Goal: Information Seeking & Learning: Learn about a topic

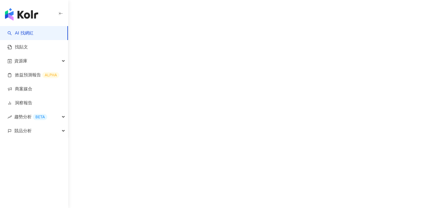
scroll to position [29, 0]
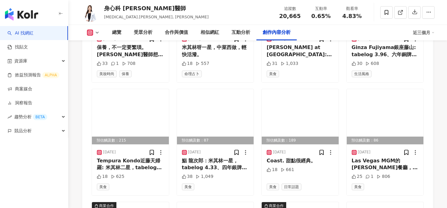
scroll to position [2009, 0]
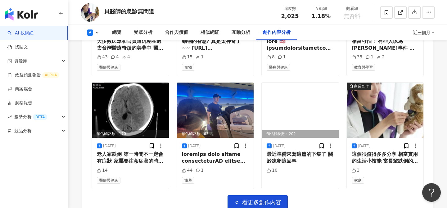
scroll to position [1715, 0]
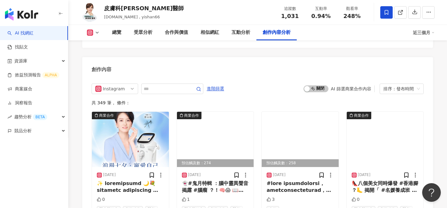
scroll to position [1868, 0]
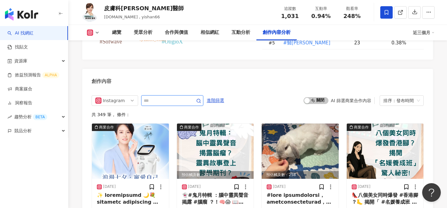
click at [173, 97] on input "text" at bounding box center [165, 100] width 43 height 7
type input "**"
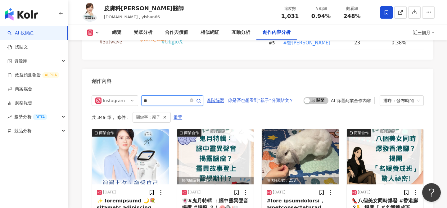
scroll to position [1891, 0]
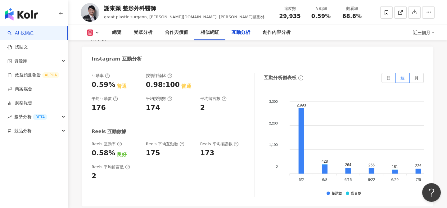
scroll to position [1388, 0]
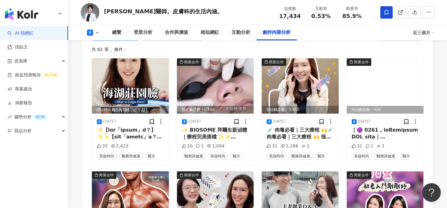
scroll to position [1658, 0]
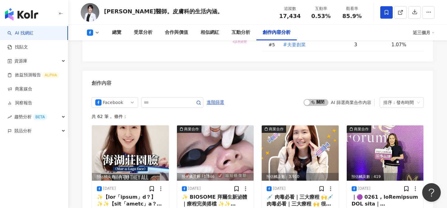
click at [90, 33] on rect at bounding box center [90, 32] width 4 height 4
click at [138, 71] on div "創作內容" at bounding box center [257, 81] width 351 height 20
click at [171, 99] on input "text" at bounding box center [165, 102] width 43 height 7
type input "*"
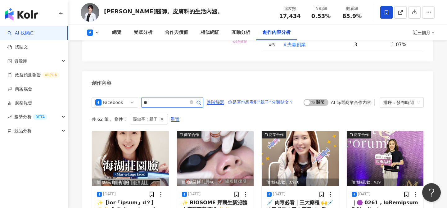
scroll to position [1674, 0]
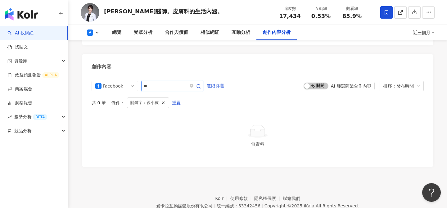
type input "**"
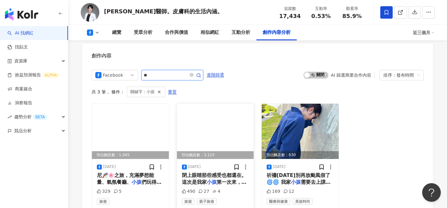
scroll to position [1686, 0]
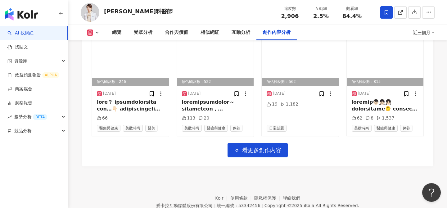
scroll to position [2102, 0]
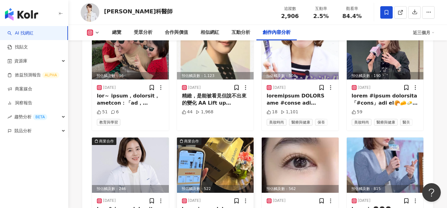
click at [204, 185] on div "預估觸及數：522" at bounding box center [215, 189] width 77 height 8
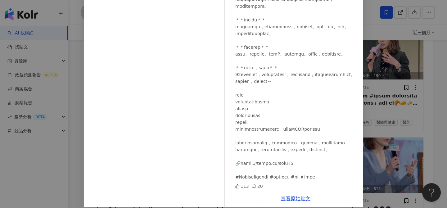
scroll to position [51, 0]
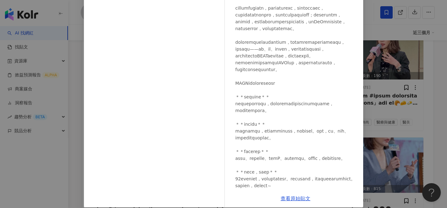
click at [432, 112] on div "張瑋庭皮膚科醫師 2025/2/20 113 20 查看原始貼文" at bounding box center [223, 104] width 447 height 208
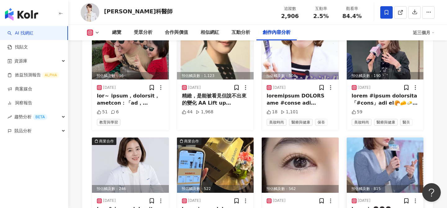
click at [379, 138] on img at bounding box center [385, 165] width 77 height 55
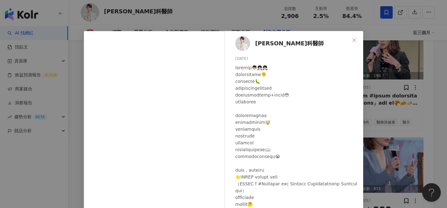
click at [400, 98] on div "張瑋庭皮膚科醫師 2024/11/29 62 8 1,537 查看原始貼文" at bounding box center [223, 104] width 447 height 208
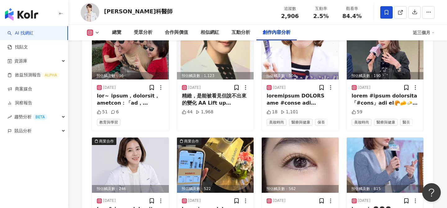
click at [98, 33] on icon at bounding box center [97, 32] width 5 height 5
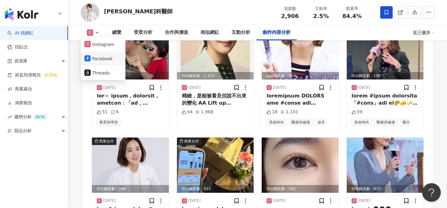
click at [105, 59] on button "Facebook" at bounding box center [102, 58] width 37 height 9
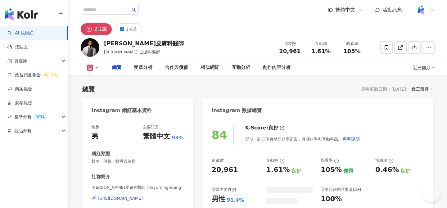
scroll to position [7, 0]
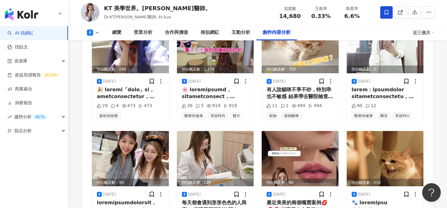
scroll to position [1897, 0]
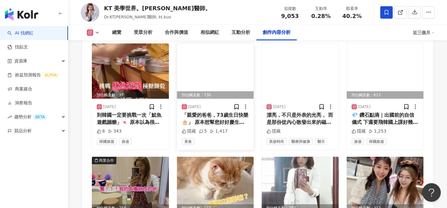
scroll to position [1948, 0]
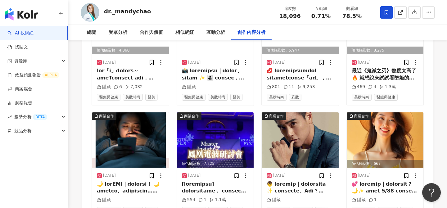
scroll to position [1937, 0]
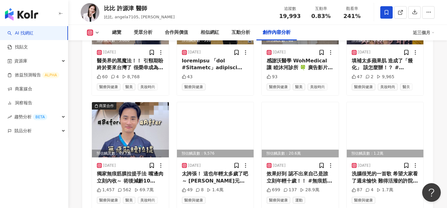
scroll to position [1877, 0]
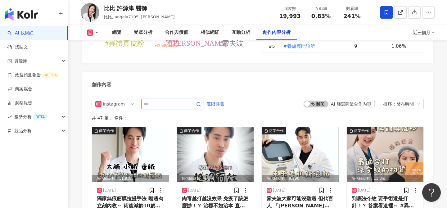
click at [165, 100] on input "text" at bounding box center [165, 103] width 43 height 7
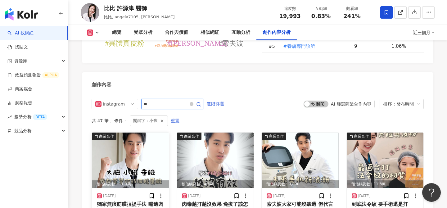
scroll to position [1895, 0]
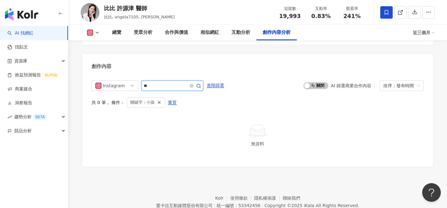
type input "*"
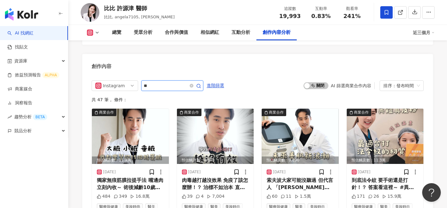
type input "**"
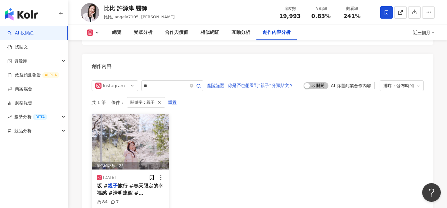
click at [150, 131] on img at bounding box center [130, 141] width 77 height 55
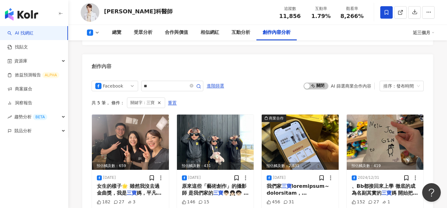
click at [387, 13] on icon at bounding box center [387, 12] width 4 height 5
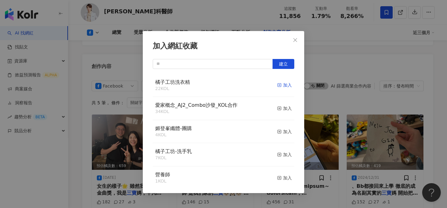
click at [286, 86] on div "加入" at bounding box center [284, 85] width 15 height 7
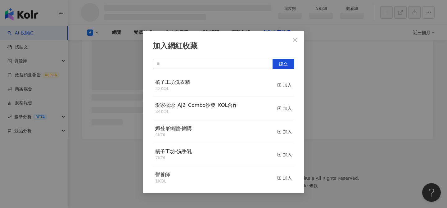
scroll to position [1358, 0]
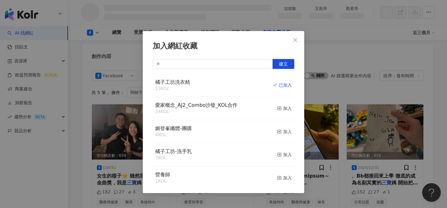
click at [326, 90] on div "加入網紅收藏 建立 橘子工坊洗衣精 23 KOL 已加入 愛家概念_AJ2_Combo沙發_KOL合作 34 KOL 加入 媚登峯纖體-團購 4 KOL 加入…" at bounding box center [223, 104] width 447 height 208
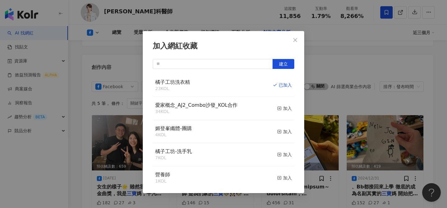
click at [319, 93] on div "加入網紅收藏 建立 橘子工坊洗衣精 23 KOL 已加入 愛家概念_AJ2_Combo沙發_KOL合作 34 KOL 加入 媚登峯纖體-團購 4 KOL 加入…" at bounding box center [223, 104] width 447 height 208
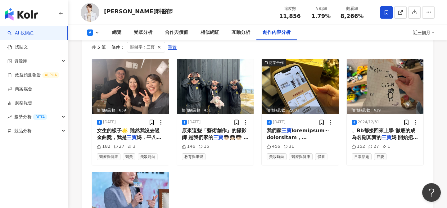
scroll to position [1729, 0]
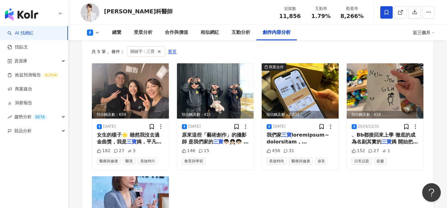
click at [98, 34] on icon at bounding box center [97, 32] width 5 height 5
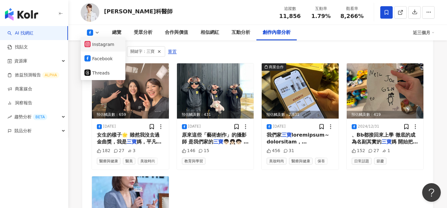
click at [102, 44] on button "Instagram" at bounding box center [102, 44] width 37 height 9
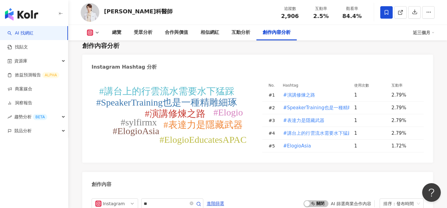
scroll to position [1822, 0]
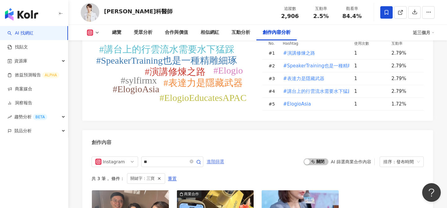
click at [217, 157] on span "進階篩選" at bounding box center [215, 162] width 17 height 10
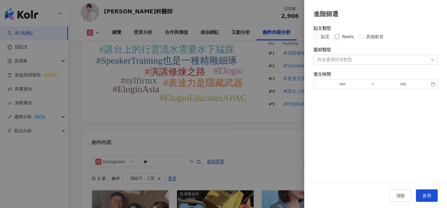
click at [343, 39] on span "Reels" at bounding box center [348, 36] width 17 height 7
click at [428, 196] on span "套用" at bounding box center [427, 195] width 9 height 5
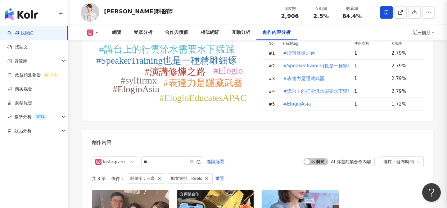
scroll to position [1884, 0]
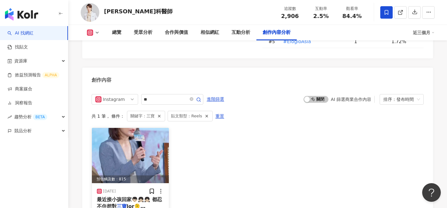
click at [142, 128] on img at bounding box center [130, 155] width 77 height 55
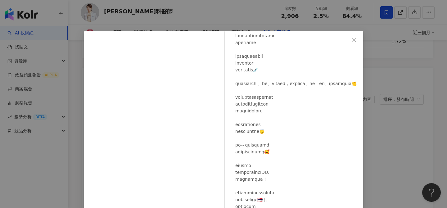
scroll to position [71, 0]
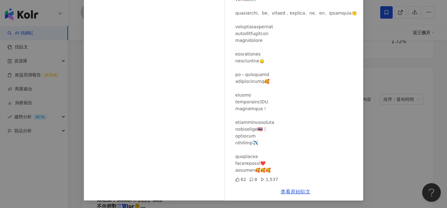
click at [381, 47] on div "張瑋庭皮膚科醫師 2024/11/29 62 8 1,537 查看原始貼文" at bounding box center [223, 104] width 447 height 208
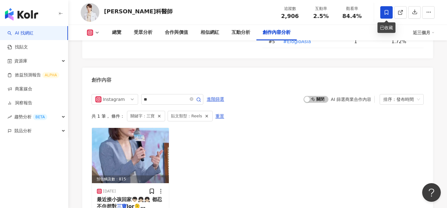
click at [385, 16] on span at bounding box center [387, 12] width 12 height 12
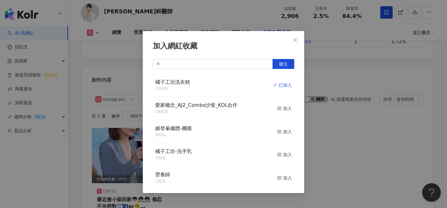
click at [340, 54] on div "加入網紅收藏 建立 橘子工坊洗衣精 23 KOL 已加入 愛家概念_AJ2_Combo沙發_KOL合作 34 KOL 加入 媚登峯纖體-團購 4 KOL 加入…" at bounding box center [223, 104] width 447 height 208
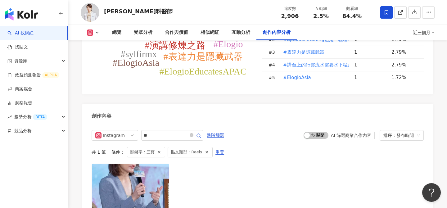
scroll to position [1762, 0]
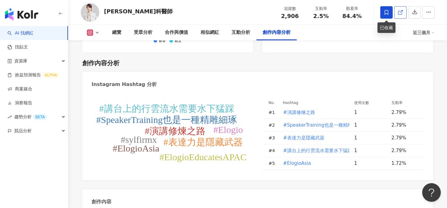
click at [401, 12] on line at bounding box center [401, 11] width 2 height 2
click at [287, 14] on span "2,906" at bounding box center [290, 16] width 18 height 7
copy span "2,906"
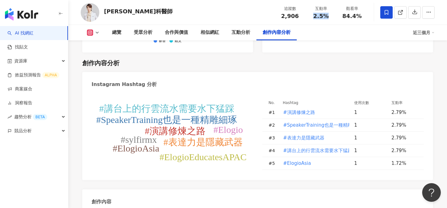
click at [331, 14] on div "2.5%" at bounding box center [321, 16] width 24 height 6
copy span "2.5%"
drag, startPoint x: 340, startPoint y: 17, endPoint x: 363, endPoint y: 17, distance: 22.4
click at [363, 17] on div "84.4%" at bounding box center [352, 16] width 24 height 6
copy span "84.4%"
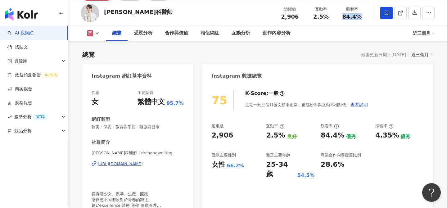
scroll to position [36, 0]
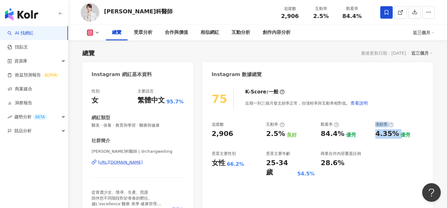
drag, startPoint x: 396, startPoint y: 133, endPoint x: 369, endPoint y: 133, distance: 27.6
click at [368, 133] on div "追蹤數 2,906 互動率 2.5% 良好 觀看率 84.4% 優秀 漲粉率 4.35% 優秀 受眾主要性別 女性 66.2% 受眾主要年齡 25-34 歲 …" at bounding box center [318, 150] width 212 height 56
click at [387, 134] on div "4.35%" at bounding box center [388, 134] width 24 height 10
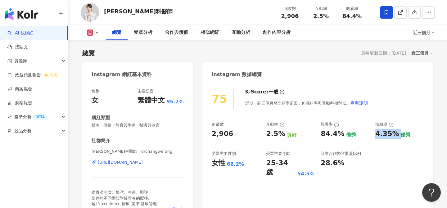
copy div "4.35%"
click at [96, 32] on polyline at bounding box center [97, 32] width 2 height 1
click at [102, 58] on button "Facebook" at bounding box center [102, 58] width 37 height 9
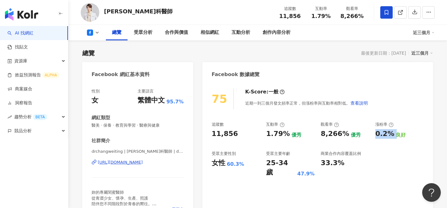
click at [289, 17] on span "11,856" at bounding box center [289, 16] width 21 height 7
click at [290, 17] on span "11,856" at bounding box center [289, 16] width 21 height 7
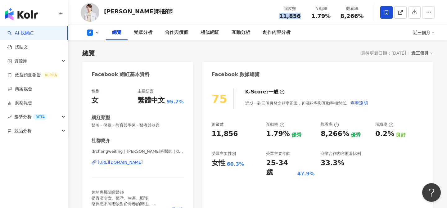
copy span "11,856"
click at [278, 134] on div "1.79%" at bounding box center [278, 134] width 24 height 10
copy div "1.79%"
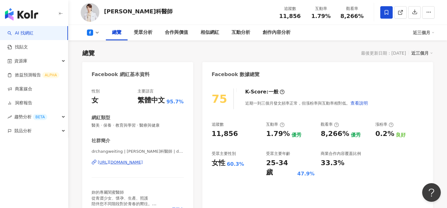
click at [337, 135] on div "8,266%" at bounding box center [335, 134] width 29 height 10
copy div "8,266%"
click at [385, 132] on div "0.2%" at bounding box center [385, 134] width 19 height 10
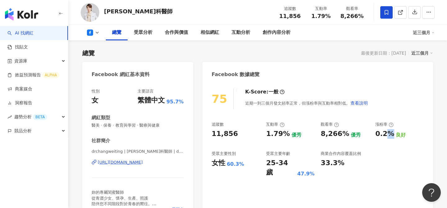
click at [385, 132] on div "0.2%" at bounding box center [385, 134] width 19 height 10
copy div "0.2%"
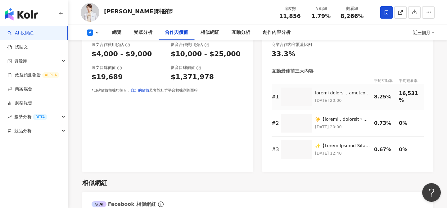
scroll to position [749, 0]
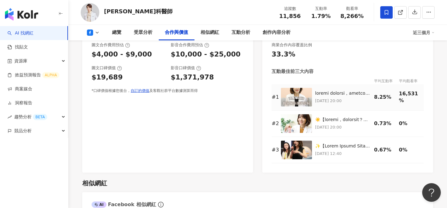
click at [294, 97] on img at bounding box center [296, 97] width 31 height 19
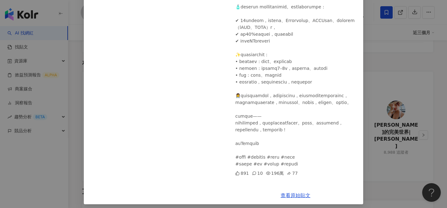
scroll to position [148, 0]
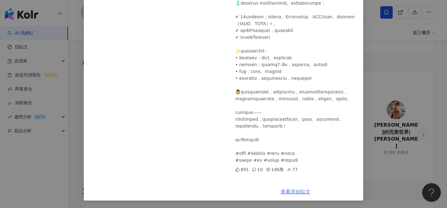
click at [290, 191] on link "查看原始貼文" at bounding box center [296, 192] width 30 height 6
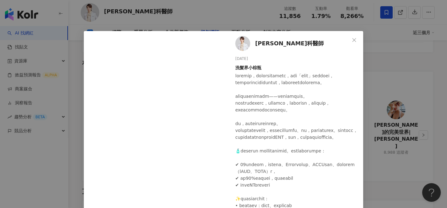
scroll to position [58, 0]
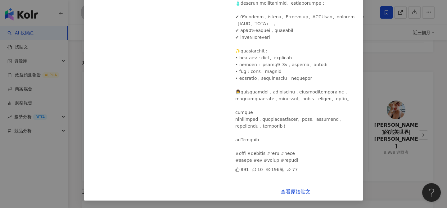
click at [389, 56] on div "張瑋庭皮膚科醫師 2025/6/30 洗髮界小棕瓶 891 10 196萬 77 查看原始貼文" at bounding box center [223, 104] width 447 height 208
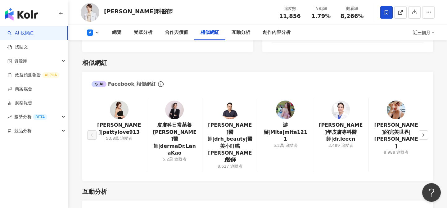
click at [322, 17] on span "1.79%" at bounding box center [321, 16] width 19 height 6
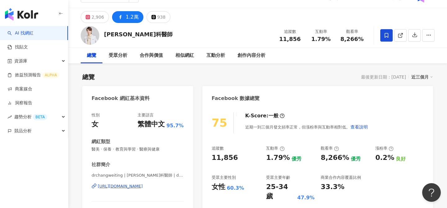
scroll to position [20, 0]
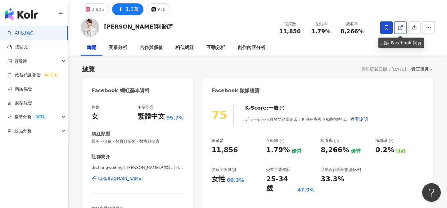
click at [404, 28] on link at bounding box center [401, 27] width 12 height 12
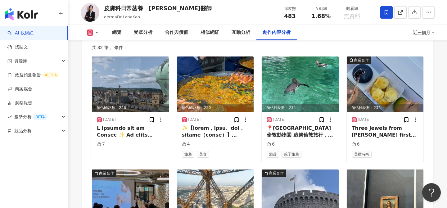
scroll to position [1787, 0]
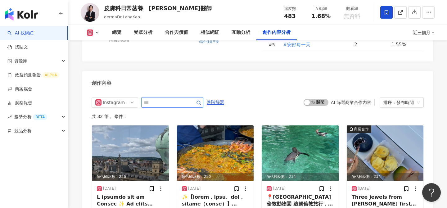
click at [155, 99] on input "text" at bounding box center [165, 102] width 43 height 7
type input "**"
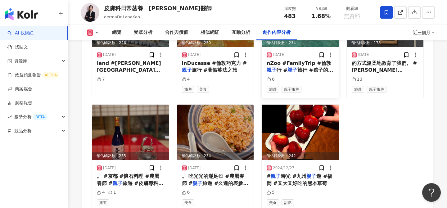
scroll to position [1927, 0]
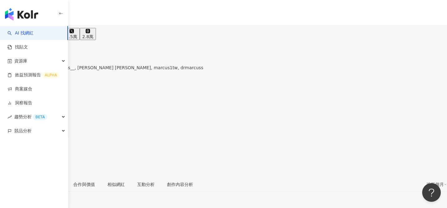
scroll to position [743, 0]
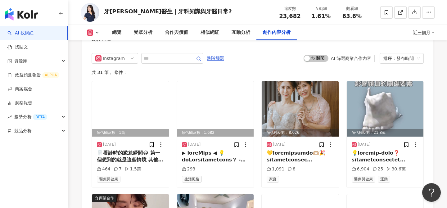
scroll to position [1889, 0]
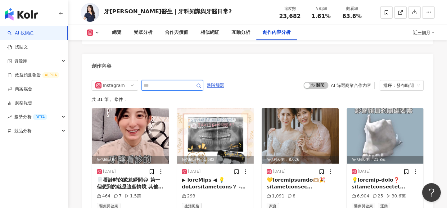
click at [164, 82] on input "text" at bounding box center [165, 85] width 43 height 7
type input "**"
click at [161, 82] on input "**" at bounding box center [165, 85] width 43 height 7
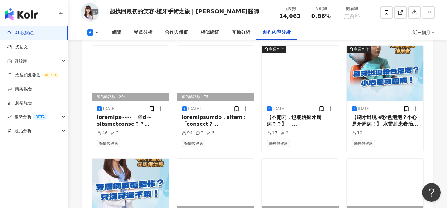
scroll to position [1648, 0]
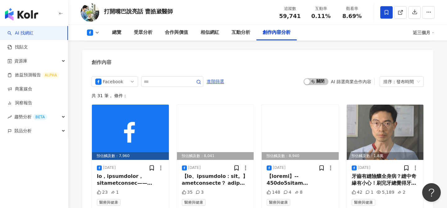
scroll to position [1672, 0]
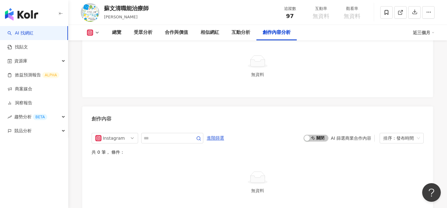
scroll to position [1524, 0]
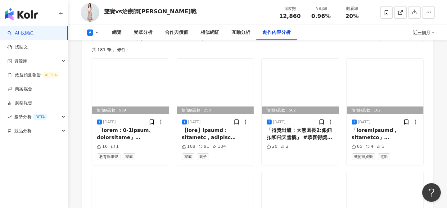
scroll to position [1605, 0]
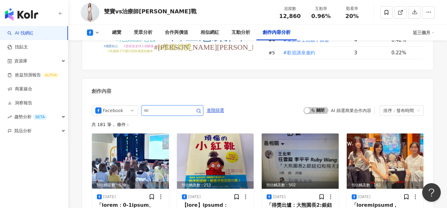
click at [176, 107] on input "text" at bounding box center [165, 110] width 43 height 7
type input "**"
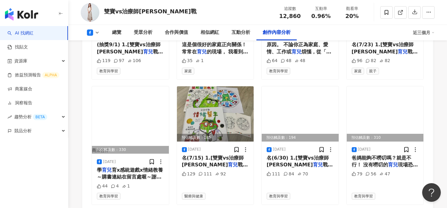
scroll to position [1644, 0]
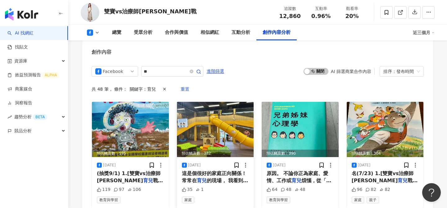
click at [221, 117] on img at bounding box center [215, 129] width 77 height 55
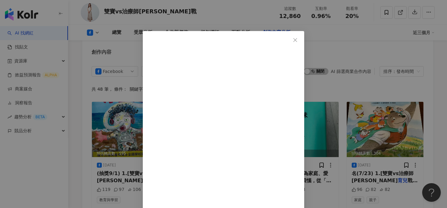
scroll to position [37, 0]
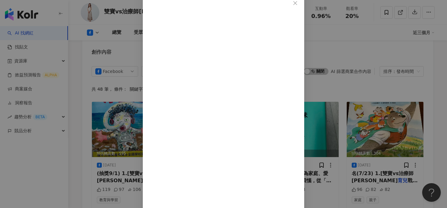
click at [364, 99] on div "雙寶vs治療師阿木育兒戰 2025/8/12 35 1 查看原始貼文" at bounding box center [223, 104] width 447 height 208
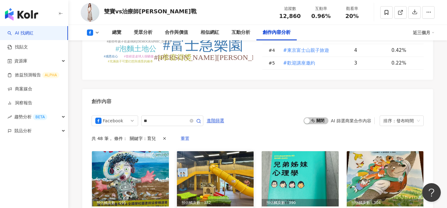
scroll to position [1584, 0]
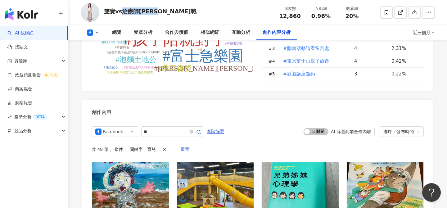
drag, startPoint x: 123, startPoint y: 12, endPoint x: 170, endPoint y: 12, distance: 46.9
click at [171, 12] on div "雙寶vs治療師阿木育兒戰 追蹤數 12,860 互動率 0.96% 觀看率 20%" at bounding box center [257, 12] width 379 height 25
copy div "治療師阿木育兒戰"
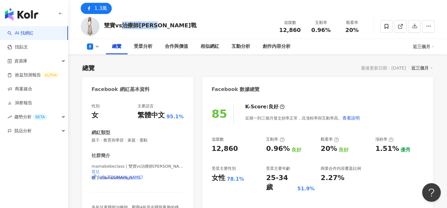
scroll to position [0, 0]
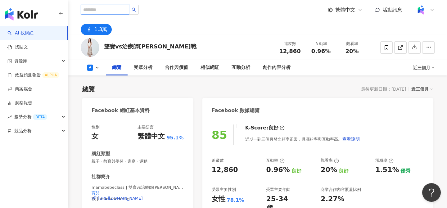
click at [111, 10] on input "search" at bounding box center [105, 10] width 48 height 10
paste input "********"
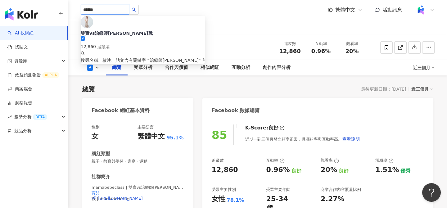
type input "*****"
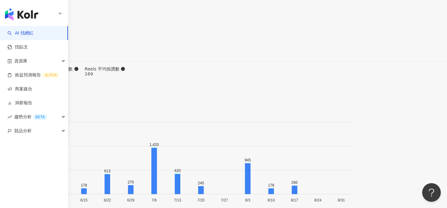
scroll to position [1862, 0]
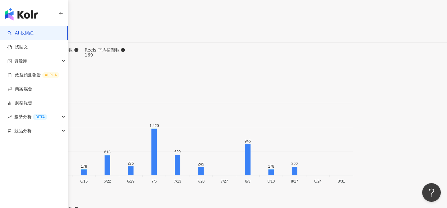
type input "*"
type input "**"
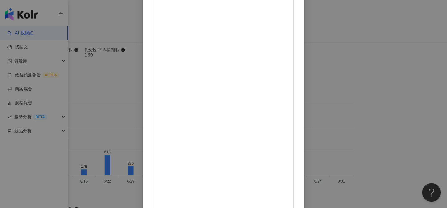
scroll to position [71, 0]
click at [376, 119] on div "兒童職能治療師 吳姿盈 2025/8/19 #我用過最好用的夾子✨ 身為兒童職能治療師 我只能說，我真的畢生都在找好用的訓練夾子 這款「特大握力夾」是我目前為…" at bounding box center [223, 104] width 447 height 208
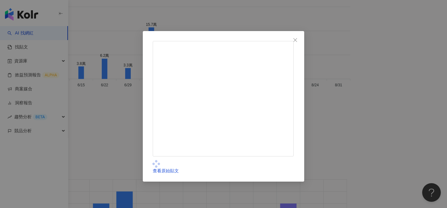
scroll to position [1886, 0]
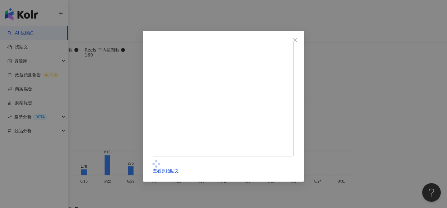
click at [388, 128] on div "查看原始貼文" at bounding box center [223, 104] width 447 height 208
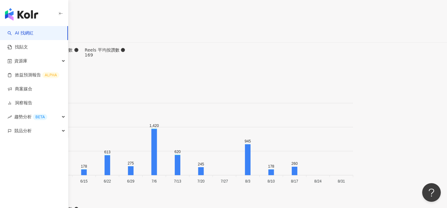
scroll to position [2011, 0]
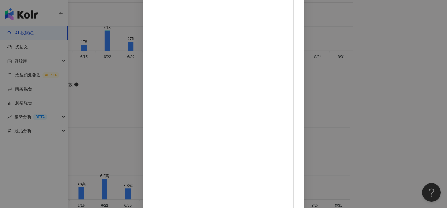
scroll to position [71, 0]
click at [411, 139] on div "兒童職能治療師 吳姿盈 2025/8/13 #好物推薦 #居家放電⚡ 影片裡的玩具是「噴射飛球軌道組」 可以讓孩子動手組裝（很考驗小手力氣） 又能變化出各種放…" at bounding box center [223, 104] width 447 height 208
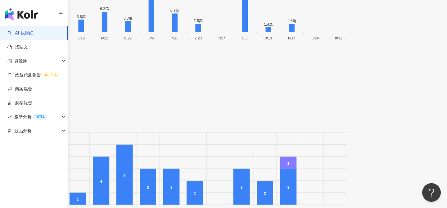
scroll to position [2160, 0]
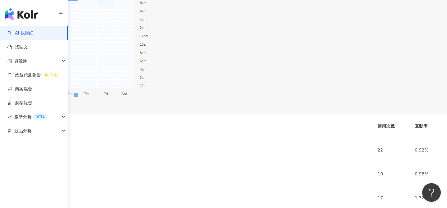
scroll to position [2503, 0]
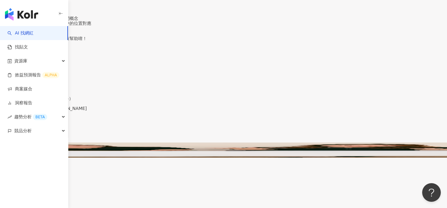
scroll to position [2830, 0]
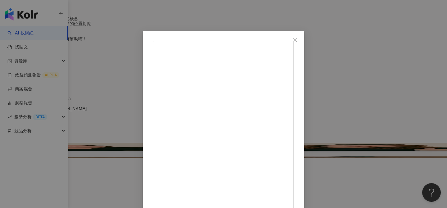
click at [380, 88] on div "兒童職能治療師 吳姿盈 2024/11/13 23 3,020 查看原始貼文" at bounding box center [223, 104] width 447 height 208
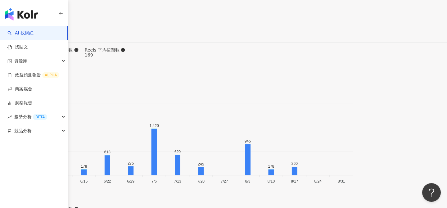
type input "*"
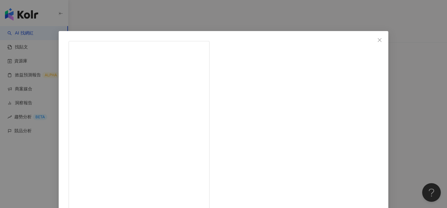
click at [153, 8] on div "兒童職能治療師 吳姿盈 2025/4/24 176 2萬 查看原始貼文" at bounding box center [223, 104] width 447 height 208
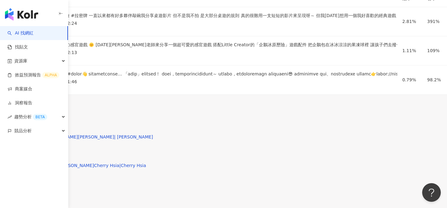
scroll to position [1495, 0]
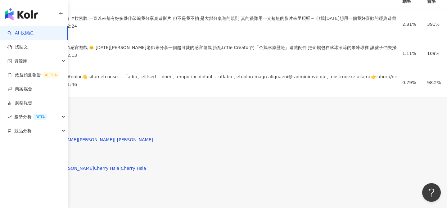
copy div "姿"
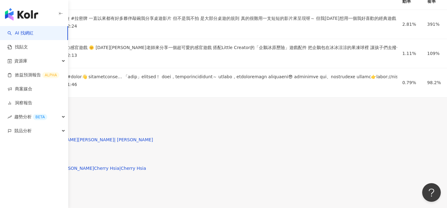
copy div "兒童職能治療師 吳姿盈"
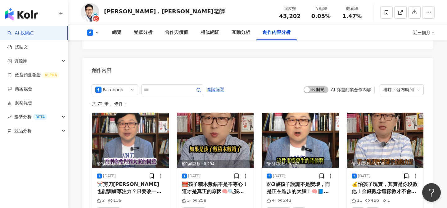
scroll to position [1604, 0]
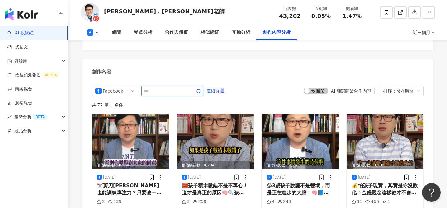
click at [179, 87] on input "text" at bounding box center [165, 90] width 43 height 7
type input "**"
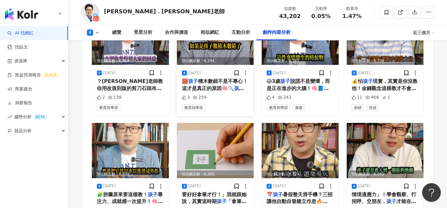
scroll to position [1714, 0]
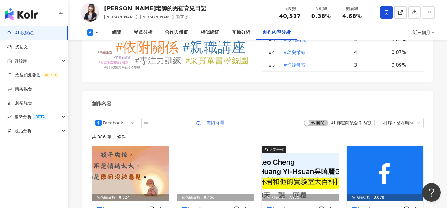
scroll to position [1621, 0]
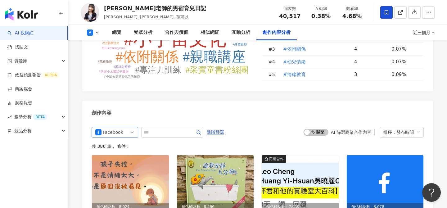
click at [132, 128] on span "Facebook" at bounding box center [114, 132] width 39 height 10
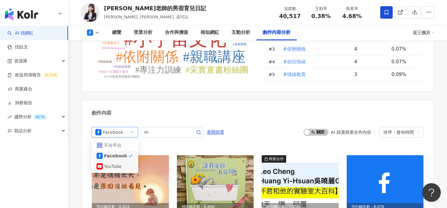
click at [123, 163] on div "YouTube" at bounding box center [114, 166] width 20 height 7
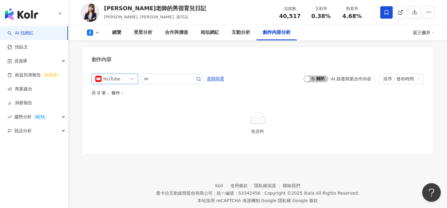
scroll to position [1683, 0]
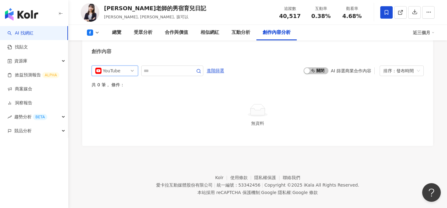
click at [127, 66] on span "YouTube" at bounding box center [114, 71] width 39 height 10
click at [124, 91] on div "Facebook" at bounding box center [114, 94] width 20 height 7
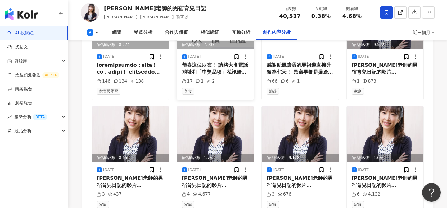
scroll to position [1869, 0]
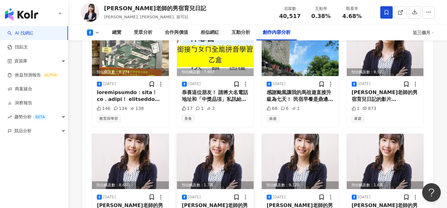
click at [216, 163] on img at bounding box center [215, 161] width 77 height 55
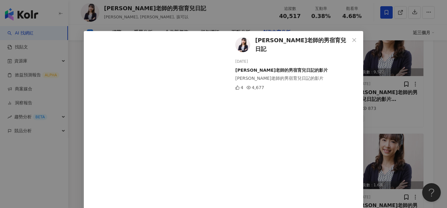
scroll to position [1872, 0]
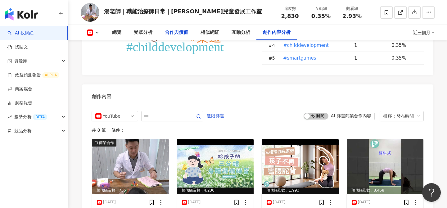
scroll to position [1524, 0]
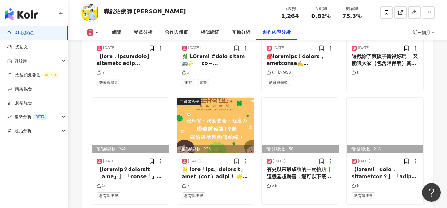
scroll to position [2148, 0]
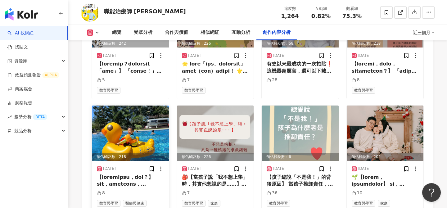
click at [146, 109] on img at bounding box center [130, 133] width 77 height 55
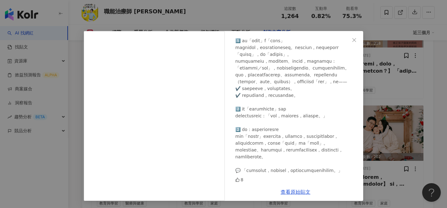
scroll to position [0, 0]
click at [365, 109] on div "職能治療師 陳宜男 2025/6/18 8 查看原始貼文" at bounding box center [223, 104] width 447 height 208
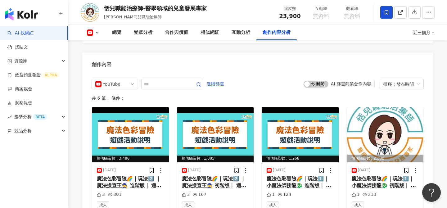
scroll to position [1366, 0]
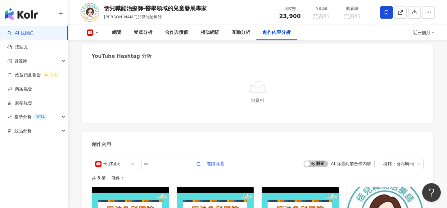
click at [94, 32] on button at bounding box center [93, 33] width 25 height 6
click at [95, 45] on button "Facebook" at bounding box center [100, 44] width 32 height 9
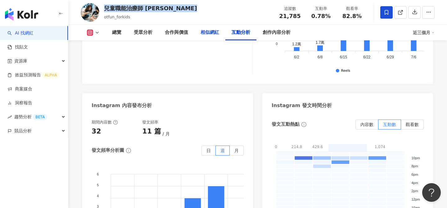
scroll to position [1486, 0]
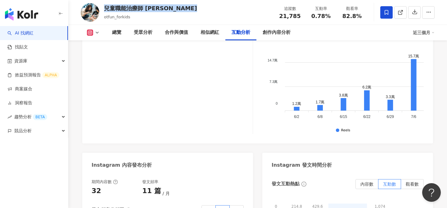
click at [93, 35] on button at bounding box center [93, 33] width 25 height 6
click at [101, 58] on button "Facebook" at bounding box center [102, 58] width 37 height 9
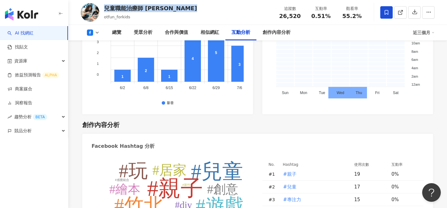
click at [401, 12] on icon at bounding box center [401, 13] width 6 height 6
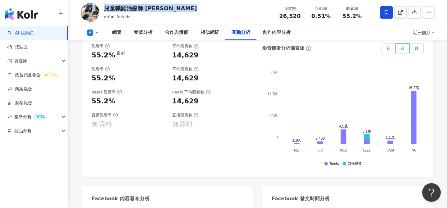
scroll to position [1193, 0]
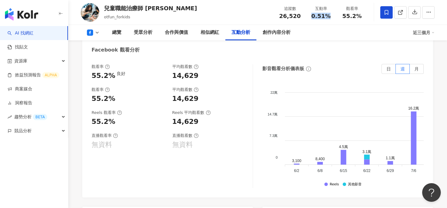
drag, startPoint x: 314, startPoint y: 15, endPoint x: 335, endPoint y: 15, distance: 21.1
click at [335, 15] on div "互動率 0.51%" at bounding box center [321, 12] width 31 height 13
copy span "0.51%"
drag, startPoint x: 278, startPoint y: 15, endPoint x: 304, endPoint y: 14, distance: 25.5
click at [304, 14] on div "追蹤數 26,520" at bounding box center [290, 12] width 31 height 13
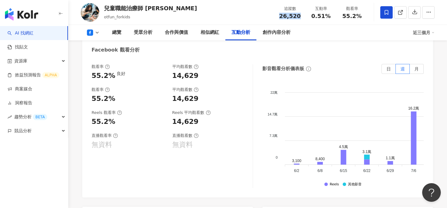
copy span "26,520"
click at [336, 10] on div "互動率 0.51%" at bounding box center [321, 12] width 31 height 13
drag, startPoint x: 366, startPoint y: 18, endPoint x: 276, endPoint y: 7, distance: 90.4
click at [276, 7] on div "追蹤數 26,520 互動率 0.51% 觀看率 55.2%" at bounding box center [321, 12] width 93 height 18
copy div "追蹤數 26,520 互動率 0.51% 觀看率 55.2%"
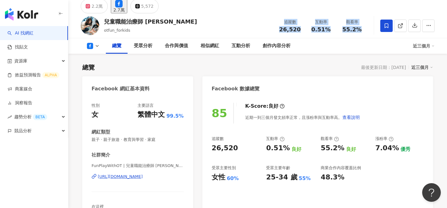
scroll to position [28, 0]
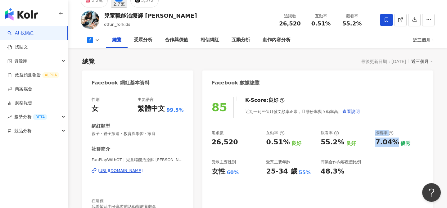
drag, startPoint x: 394, startPoint y: 142, endPoint x: 366, endPoint y: 142, distance: 28.0
click at [366, 142] on div "追蹤數 26,520 互動率 0.51% 良好 觀看率 55.2% 良好 漲粉率 7.04% 優秀 受眾主要性別 女性 60% 受眾主要年齡 25-34 歲 …" at bounding box center [318, 153] width 212 height 46
copy div "良好 漲粉率 7.04%"
click at [95, 39] on icon at bounding box center [97, 40] width 5 height 5
click at [97, 53] on button "Instagram" at bounding box center [102, 51] width 37 height 9
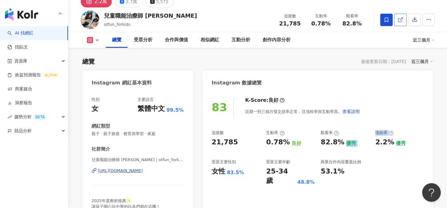
click at [399, 20] on icon at bounding box center [401, 20] width 6 height 6
click at [288, 24] on span "21,785" at bounding box center [289, 23] width 21 height 7
copy span "21,785"
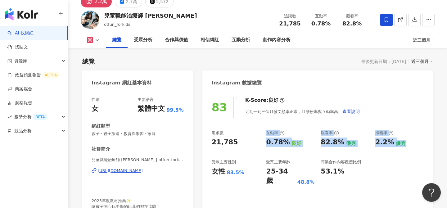
drag, startPoint x: 263, startPoint y: 138, endPoint x: 414, endPoint y: 147, distance: 152.2
click at [415, 147] on div "追蹤數 21,785 互動率 0.78% 良好 觀看率 82.8% 優秀 漲粉率 2.2% 優秀 受眾主要性別 女性 83.5% 受眾主要年齡 25-34 歲…" at bounding box center [318, 158] width 212 height 56
copy div "互動率 0.78% 良好 觀看率 82.8% 優秀 漲粉率 2.2% 優秀"
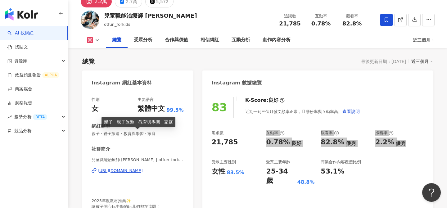
scroll to position [48, 0]
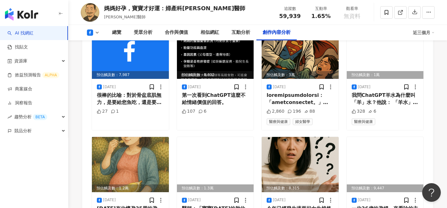
scroll to position [1620, 0]
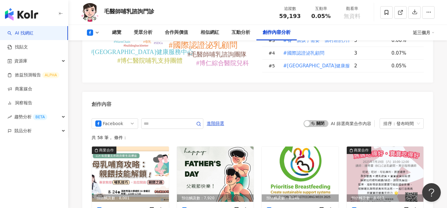
scroll to position [1520, 0]
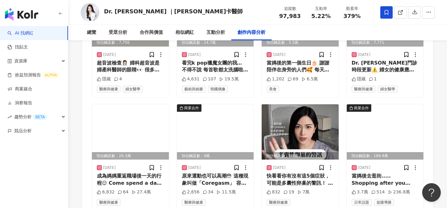
scroll to position [2135, 0]
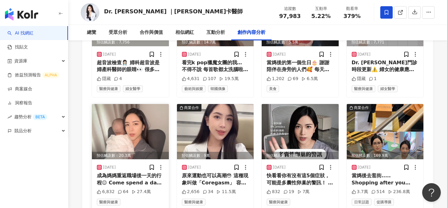
click at [146, 104] on img at bounding box center [130, 131] width 77 height 55
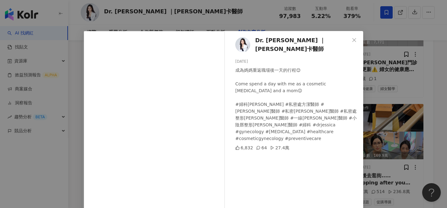
click at [379, 75] on div "Dr. [PERSON_NAME] ｜[PERSON_NAME]卡醫師 [DATE] 成為媽媽重返職場後一天的行程😌 Come spend a day wit…" at bounding box center [223, 104] width 447 height 208
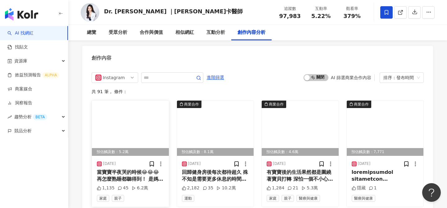
scroll to position [1912, 0]
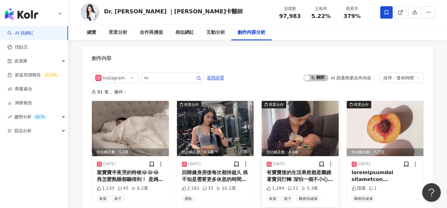
click at [295, 110] on img at bounding box center [300, 128] width 77 height 55
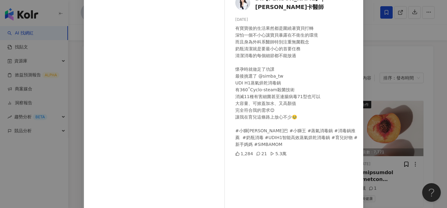
scroll to position [43, 0]
click at [301, 143] on div "有寶寶後的生活果然都是圍繞著寶貝打轉 深怕一個不小心讓寶貝暴露在不衛生的環境 而且身為外科系醫師特別注重無菌觀念 奶瓶清潔就是要最小心的首要任務 清潔消毒的每…" at bounding box center [296, 85] width 123 height 123
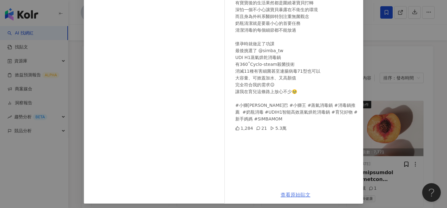
scroll to position [71, 0]
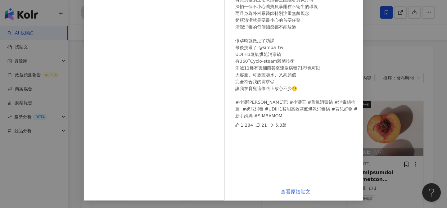
click at [287, 192] on link "查看原始貼文" at bounding box center [296, 192] width 30 height 6
click at [382, 98] on div "Dr. Jessica ｜潔西卡醫師 2025/8/5 有寶寶後的生活果然都是圍繞著寶貝打轉 深怕一個不小心讓寶貝暴露在不衛生的環境 而且身為外科系醫師特別注…" at bounding box center [223, 104] width 447 height 208
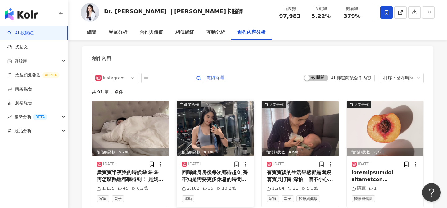
scroll to position [1948, 0]
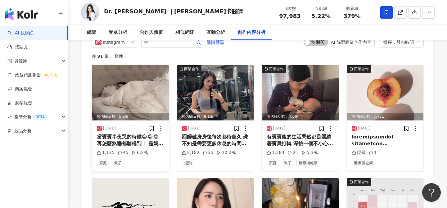
click at [140, 65] on img at bounding box center [130, 92] width 77 height 55
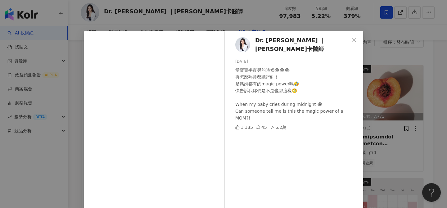
click at [382, 100] on div "Dr. Jessica ｜潔西卡醫師 2025/8/7 當寶寶半夜哭的時候😂😂😂 再怎麼熟睡都聽得到！ 是媽媽都有的magic power嗎🤣 快告訴我妳們是…" at bounding box center [223, 104] width 447 height 208
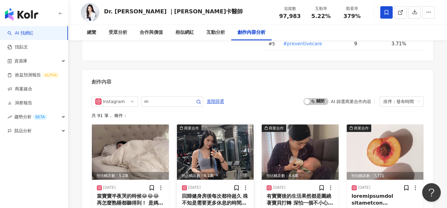
scroll to position [1880, 0]
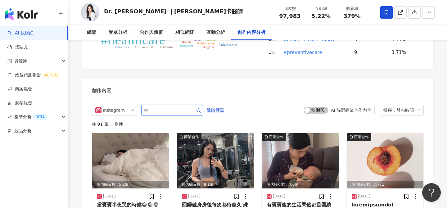
click at [173, 107] on input "text" at bounding box center [165, 110] width 43 height 7
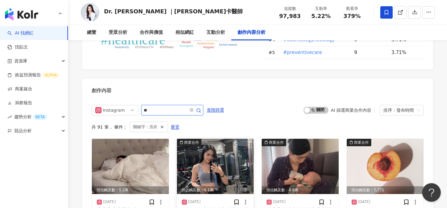
scroll to position [1892, 0]
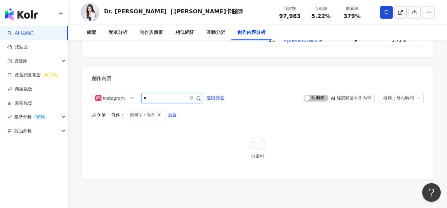
type input "*"
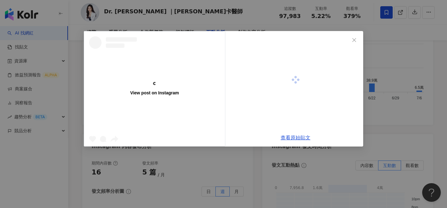
scroll to position [1350, 0]
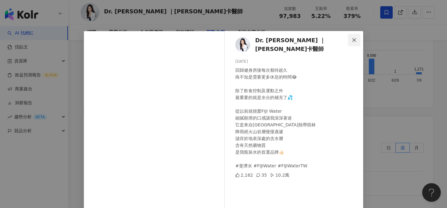
click at [351, 40] on span "Close" at bounding box center [354, 40] width 12 height 5
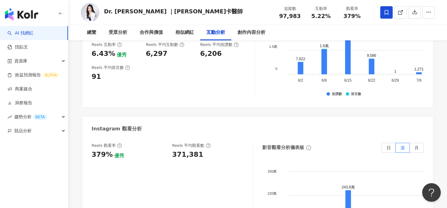
click at [141, 13] on div "Dr. Jessica ｜潔西卡醫師" at bounding box center [173, 11] width 139 height 8
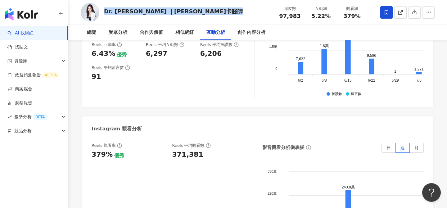
click at [141, 13] on div "Dr. Jessica ｜潔西卡醫師" at bounding box center [173, 11] width 139 height 8
copy div "Dr. Jessica ｜潔西卡醫師"
click at [402, 12] on icon at bounding box center [400, 12] width 3 height 3
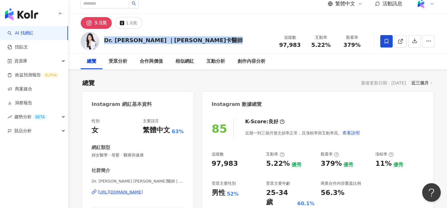
scroll to position [9, 0]
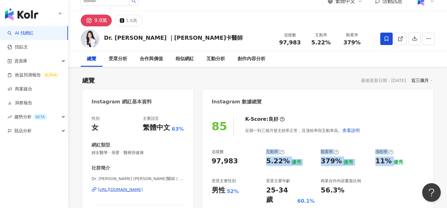
drag, startPoint x: 265, startPoint y: 152, endPoint x: 413, endPoint y: 159, distance: 148.0
click at [413, 159] on div "追蹤數 97,983 互動率 5.22% 優秀 觀看率 379% 優秀 漲粉率 11% 優秀 受眾主要性別 男性 52% 受眾主要年齡 25-34 歲 60.…" at bounding box center [318, 177] width 212 height 56
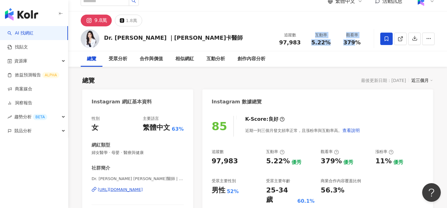
drag, startPoint x: 310, startPoint y: 33, endPoint x: 353, endPoint y: 40, distance: 43.7
click at [353, 40] on div "追蹤數 97,983 互動率 5.22% 觀看率 379%" at bounding box center [321, 39] width 93 height 18
drag, startPoint x: 282, startPoint y: 31, endPoint x: 368, endPoint y: 43, distance: 87.2
click at [368, 43] on div "Dr. Jessica ｜潔西卡醫師 追蹤數 97,983 互動率 5.22% 觀看率 379%" at bounding box center [257, 38] width 379 height 25
copy div "追蹤數 97,983 互動率 5.22% 觀看率 379%"
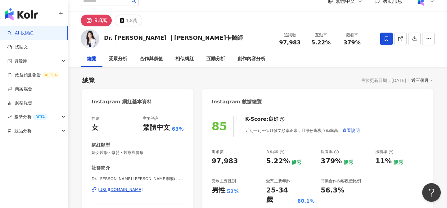
click at [134, 38] on div "Dr. [PERSON_NAME] ｜[PERSON_NAME]卡醫師" at bounding box center [173, 38] width 139 height 8
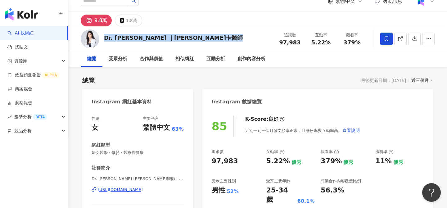
click at [134, 38] on div "Dr. [PERSON_NAME] ｜[PERSON_NAME]卡醫師" at bounding box center [173, 38] width 139 height 8
copy div "Dr. [PERSON_NAME] ｜[PERSON_NAME]卡醫師"
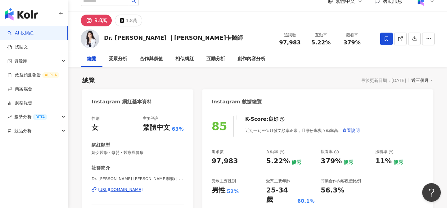
click at [390, 39] on span at bounding box center [387, 39] width 12 height 12
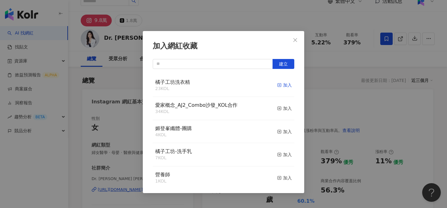
click at [285, 83] on div "加入" at bounding box center [284, 85] width 15 height 7
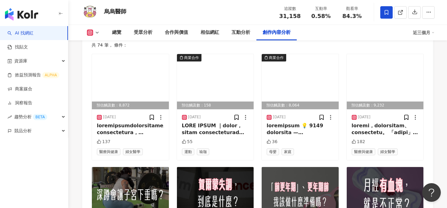
scroll to position [1897, 0]
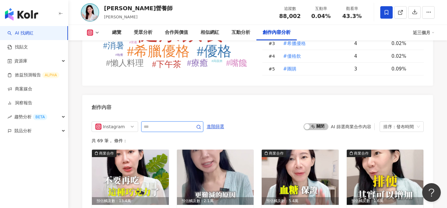
click at [163, 123] on input "text" at bounding box center [165, 126] width 43 height 7
type input "**"
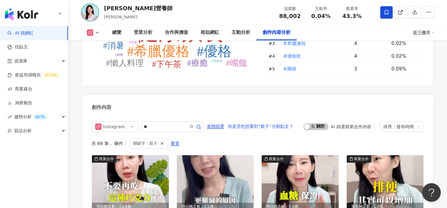
scroll to position [1902, 0]
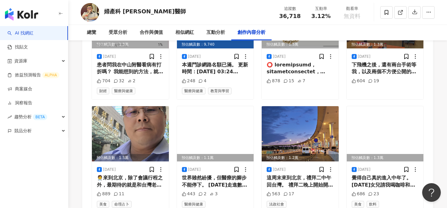
scroll to position [1868, 0]
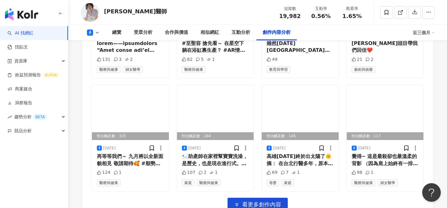
scroll to position [1874, 0]
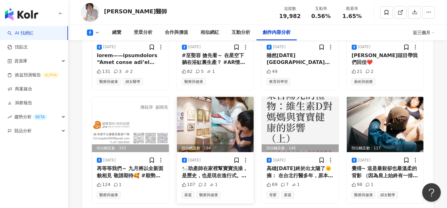
click at [201, 97] on img at bounding box center [215, 124] width 77 height 55
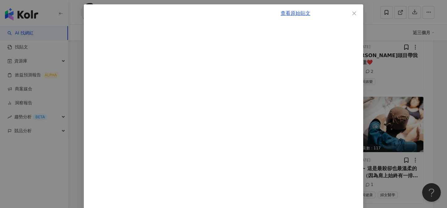
scroll to position [18, 0]
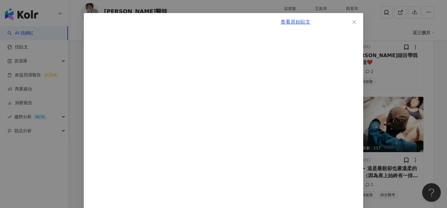
click at [379, 92] on div "查看原始貼文" at bounding box center [223, 104] width 447 height 208
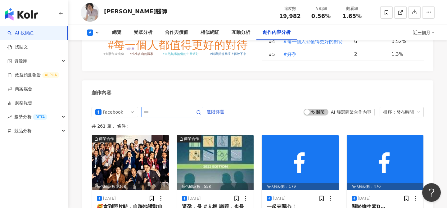
scroll to position [1607, 0]
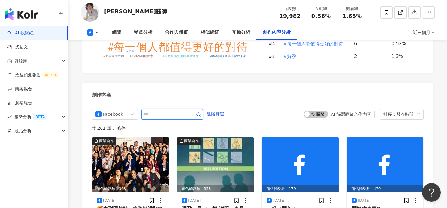
click at [151, 111] on input "text" at bounding box center [165, 114] width 43 height 7
type input "**"
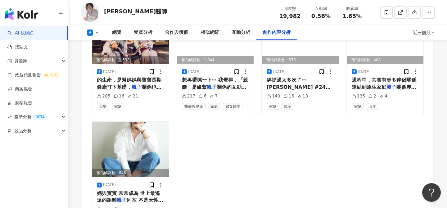
scroll to position [1744, 0]
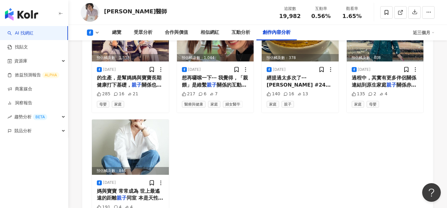
click at [93, 36] on div "總覽 受眾分析 合作與價值 相似網紅 互動分析 創作內容分析 近三個月" at bounding box center [258, 33] width 354 height 16
click at [93, 34] on button at bounding box center [93, 33] width 25 height 6
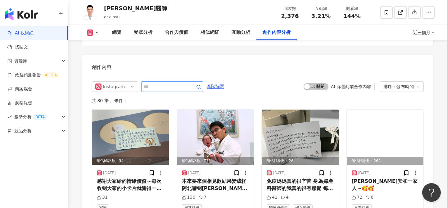
scroll to position [1825, 0]
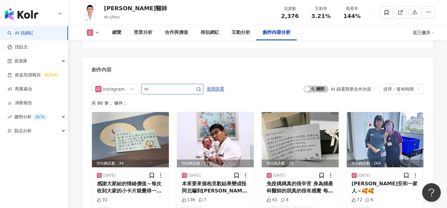
click at [171, 85] on input "text" at bounding box center [165, 88] width 43 height 7
type input "**"
click at [167, 85] on input "**" at bounding box center [165, 88] width 43 height 7
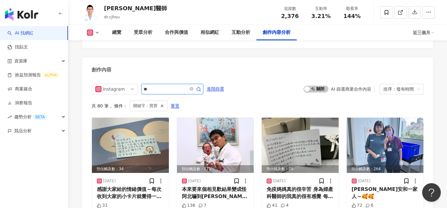
scroll to position [1836, 0]
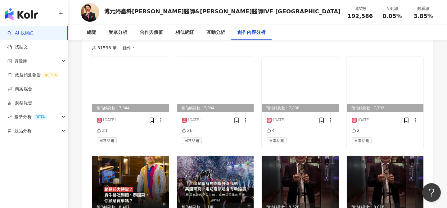
scroll to position [1751, 0]
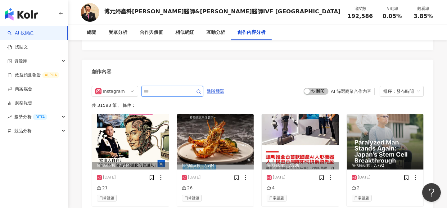
click at [178, 88] on input "text" at bounding box center [165, 91] width 43 height 7
type input "**"
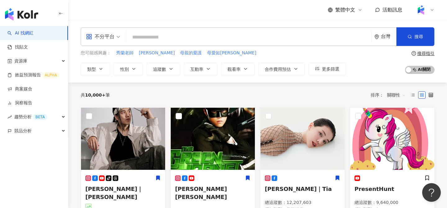
paste input "**********"
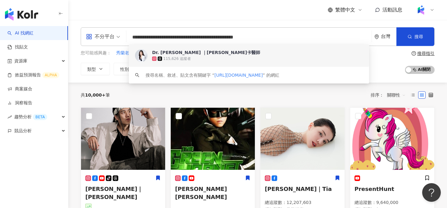
drag, startPoint x: 237, startPoint y: 38, endPoint x: 333, endPoint y: 37, distance: 96.6
click at [333, 37] on input "**********" at bounding box center [249, 37] width 240 height 12
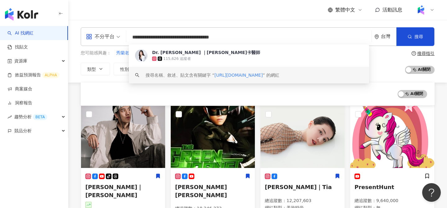
scroll to position [447, 0]
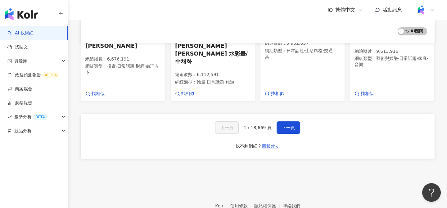
type input "**********"
click at [269, 141] on button "回報建立" at bounding box center [271, 146] width 18 height 10
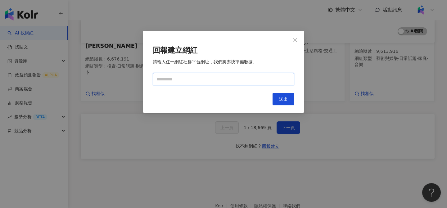
click at [252, 80] on input "text" at bounding box center [224, 79] width 142 height 12
paste input "**********"
type input "**********"
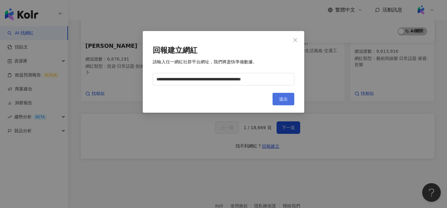
click at [279, 98] on span "送出" at bounding box center [283, 99] width 9 height 5
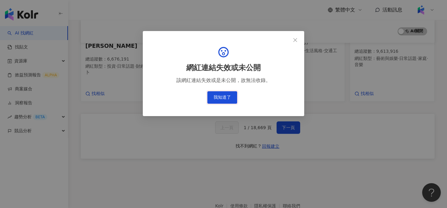
click at [229, 98] on button "我知道了" at bounding box center [223, 97] width 30 height 12
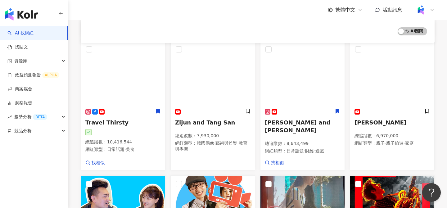
scroll to position [173, 0]
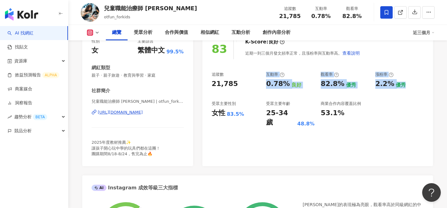
scroll to position [505, 0]
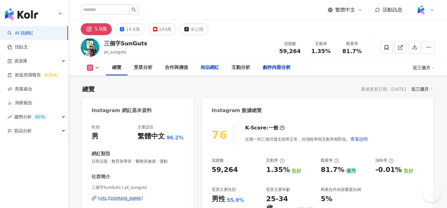
scroll to position [2080, 0]
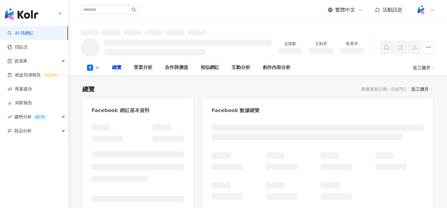
type input "*********"
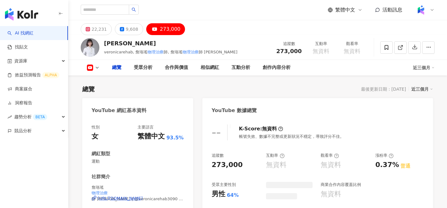
type input "****"
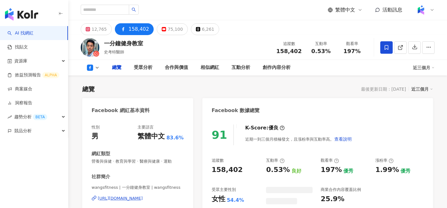
type input "****"
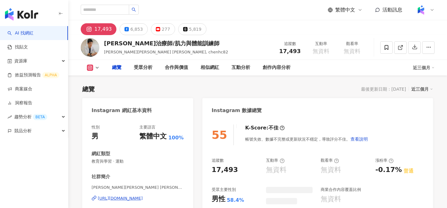
type input "*********"
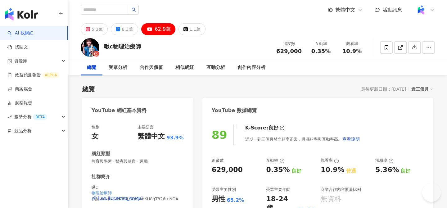
scroll to position [1730, 0]
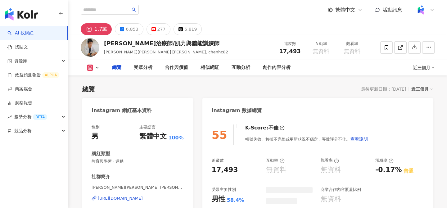
type input "*********"
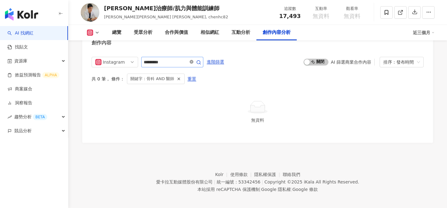
click at [193, 60] on icon "close-circle" at bounding box center [192, 62] width 4 height 4
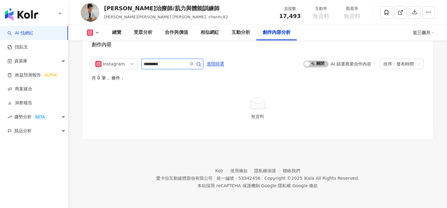
scroll to position [1731, 0]
click at [215, 110] on div at bounding box center [257, 104] width 327 height 14
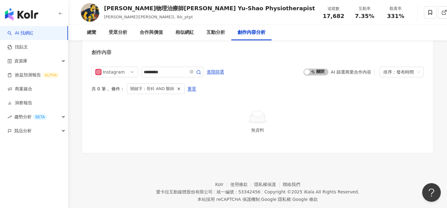
click at [193, 61] on div "Instagram ********* 進階篩選 啟動 關閉 AI 篩選商業合作內容 排序：發布時間 共 0 筆 ， 條件： 關鍵字：骨科 AND 醫師 重置…" at bounding box center [257, 107] width 351 height 92
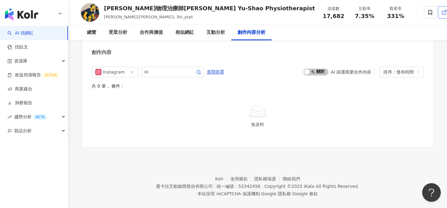
scroll to position [1882, 0]
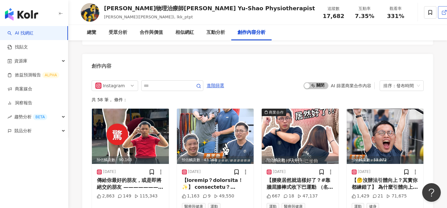
click at [442, 11] on icon at bounding box center [445, 13] width 6 height 6
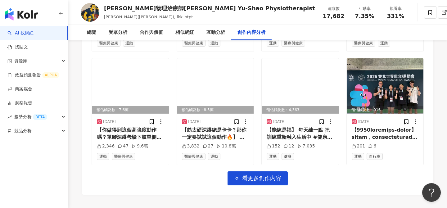
scroll to position [2160, 0]
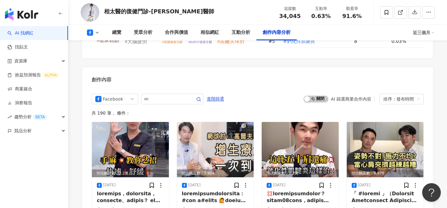
scroll to position [1677, 0]
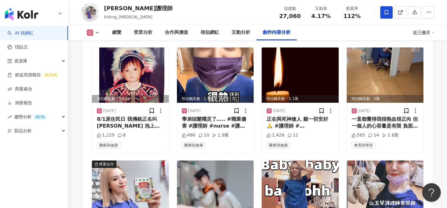
scroll to position [2201, 0]
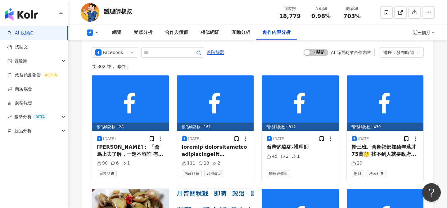
scroll to position [1586, 0]
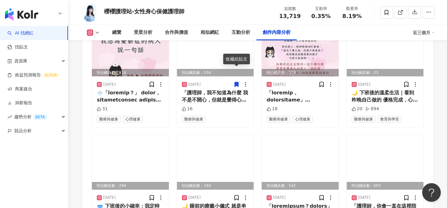
scroll to position [1973, 0]
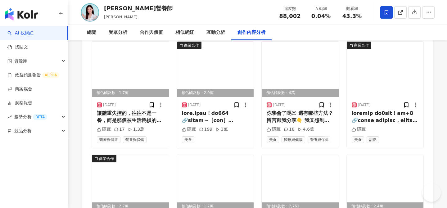
scroll to position [2094, 0]
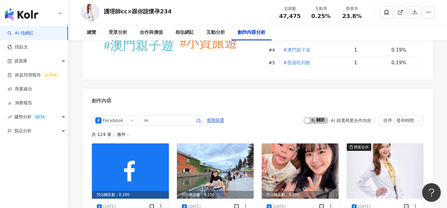
scroll to position [1646, 0]
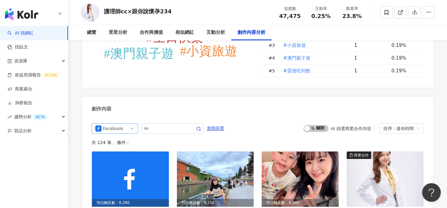
click at [127, 124] on span "Facebook" at bounding box center [114, 129] width 39 height 10
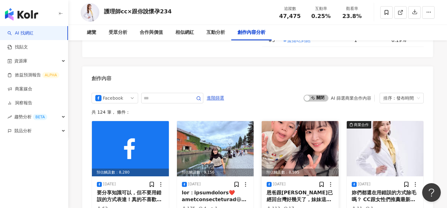
click at [304, 121] on img at bounding box center [300, 148] width 77 height 55
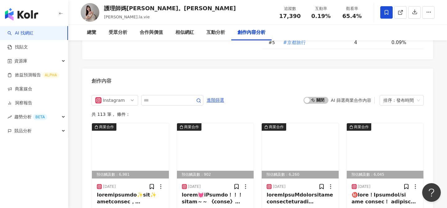
scroll to position [1855, 0]
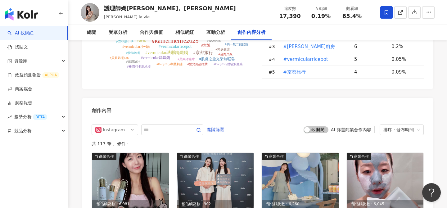
click at [143, 8] on div "護理師媽咪。凱薩琳" at bounding box center [170, 8] width 132 height 8
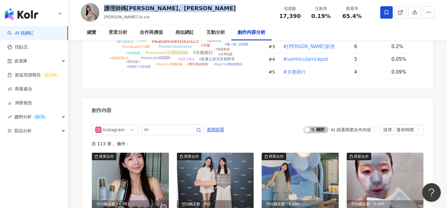
click at [143, 8] on div "護理師媽咪。凱薩琳" at bounding box center [170, 8] width 132 height 8
copy div "護理師媽咪。凱薩琳"
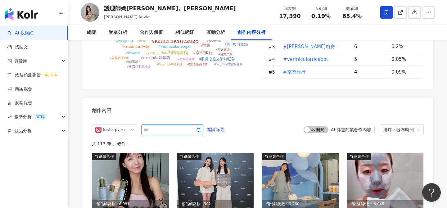
click at [158, 126] on input "text" at bounding box center [165, 129] width 43 height 7
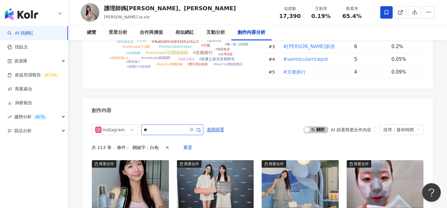
scroll to position [1906, 0]
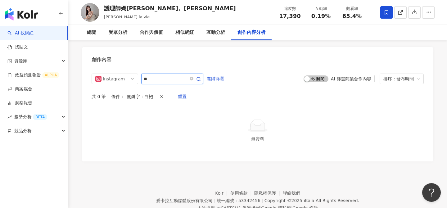
drag, startPoint x: 173, startPoint y: 70, endPoint x: 139, endPoint y: 62, distance: 35.8
click at [139, 67] on div "Instagram ** 進階篩選 啟動 關閉 AI 篩選商業合作內容 排序：發布時間 共 0 筆 ， 條件： 關鍵字：白袍 重置 無資料" at bounding box center [257, 114] width 351 height 94
type input "**"
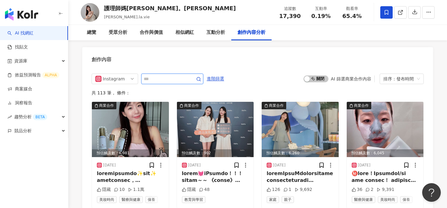
click at [187, 75] on input "text" at bounding box center [165, 78] width 43 height 7
type input "**"
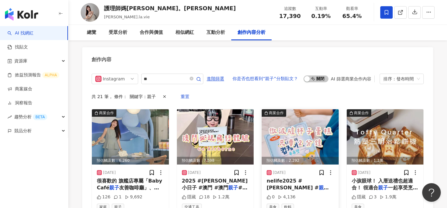
click at [300, 135] on img at bounding box center [300, 136] width 77 height 55
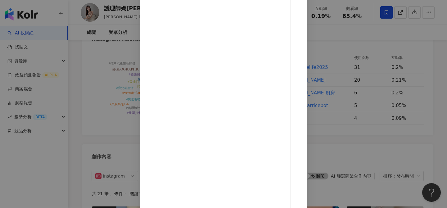
scroll to position [1792, 0]
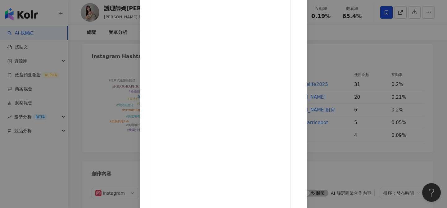
click at [432, 136] on div "護理師媽咪。凱薩琳 2025/7/27 0 4,136 查看原始貼文" at bounding box center [223, 104] width 447 height 208
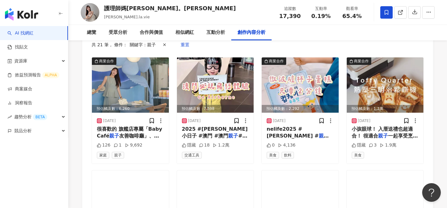
scroll to position [1863, 0]
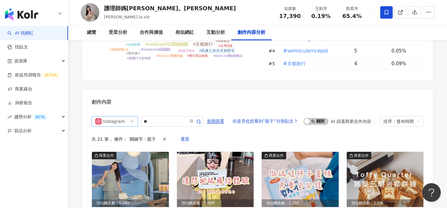
click at [130, 116] on span "Instagram" at bounding box center [114, 121] width 39 height 10
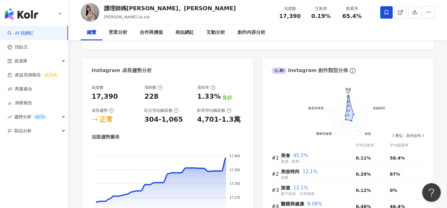
scroll to position [0, 0]
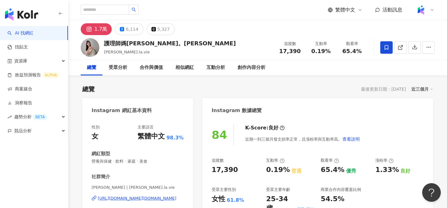
click at [135, 44] on div "護理師媽咪。凱薩琳" at bounding box center [170, 43] width 132 height 8
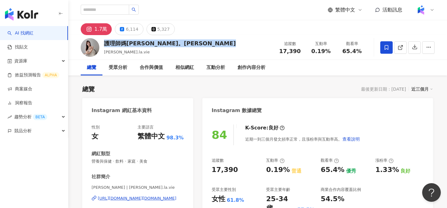
click at [135, 44] on div "護理師媽咪。凱薩琳" at bounding box center [170, 43] width 132 height 8
copy div "護理師媽咪。凱薩琳"
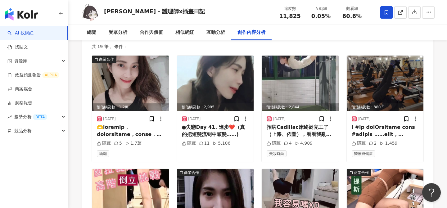
scroll to position [1924, 0]
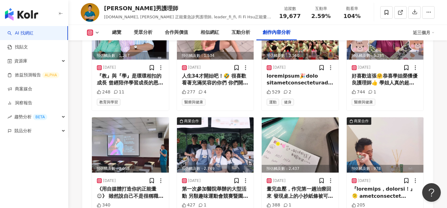
scroll to position [2081, 0]
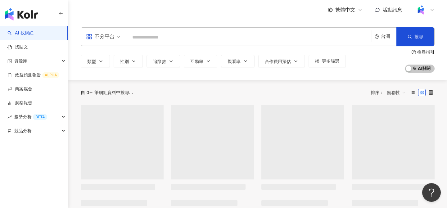
click at [196, 38] on input "search" at bounding box center [249, 37] width 240 height 12
type input "**********"
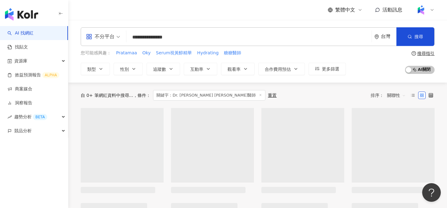
click at [212, 37] on input "**********" at bounding box center [249, 37] width 240 height 12
click at [156, 41] on input "**********" at bounding box center [249, 37] width 240 height 12
click at [189, 41] on input "**********" at bounding box center [249, 37] width 240 height 12
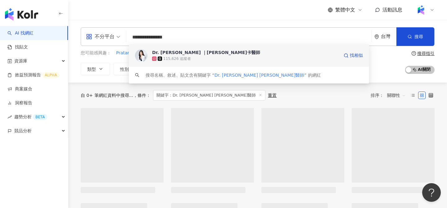
click at [224, 57] on div "115,626 追蹤者" at bounding box center [245, 59] width 187 height 6
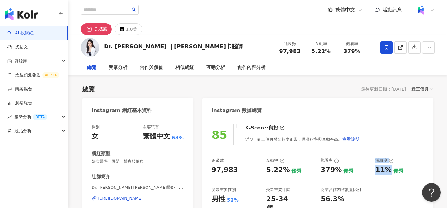
drag, startPoint x: 372, startPoint y: 168, endPoint x: 388, endPoint y: 171, distance: 16.4
click at [388, 171] on div "追蹤數 97,983 互動率 5.22% 優秀 觀看率 379% 優秀 漲粉率 11% 優秀 受眾主要性別 男性 52% 受眾主要年齡 25-34 歲 60.…" at bounding box center [318, 186] width 212 height 56
